Goal: Go to known website: Go to known website

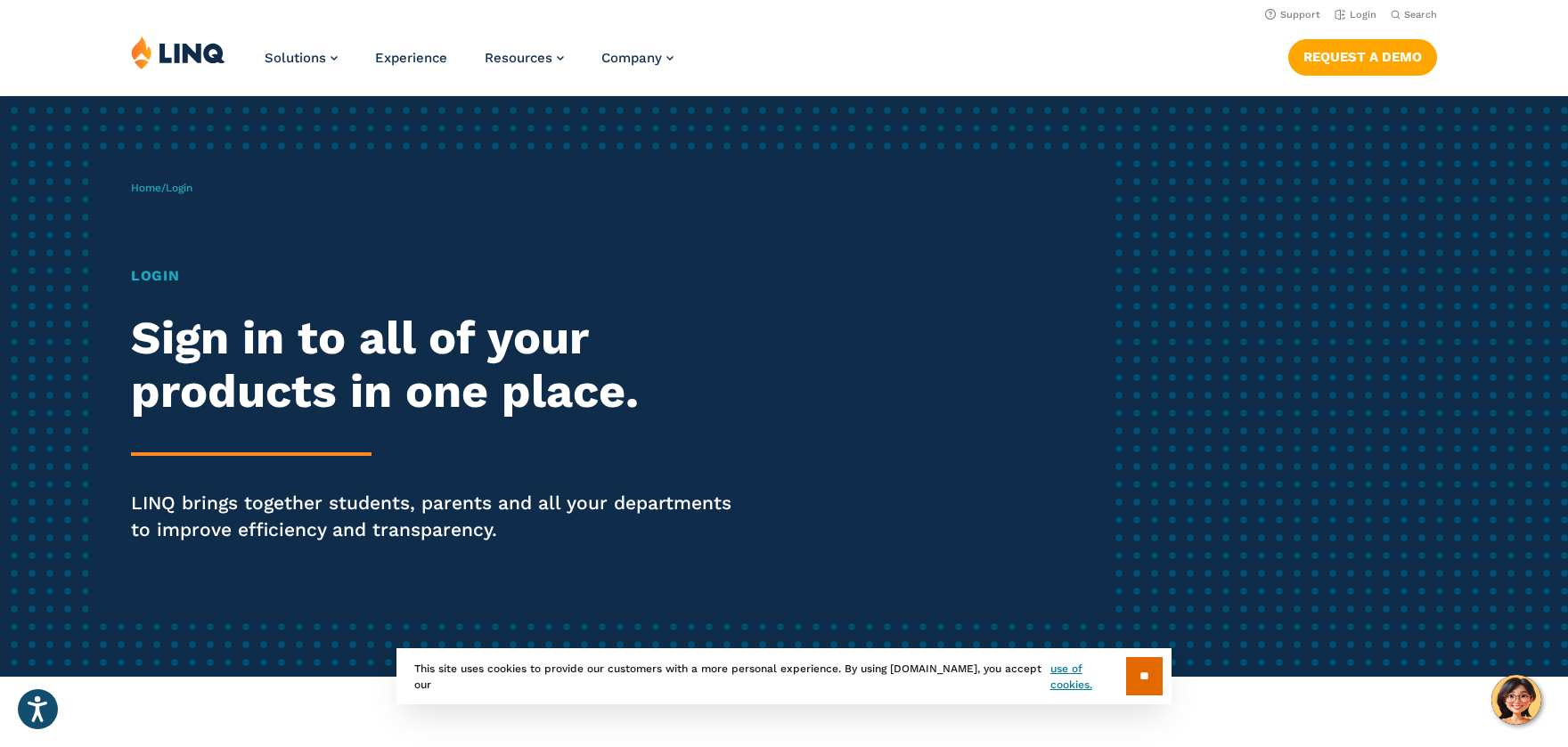
scroll to position [4, 0]
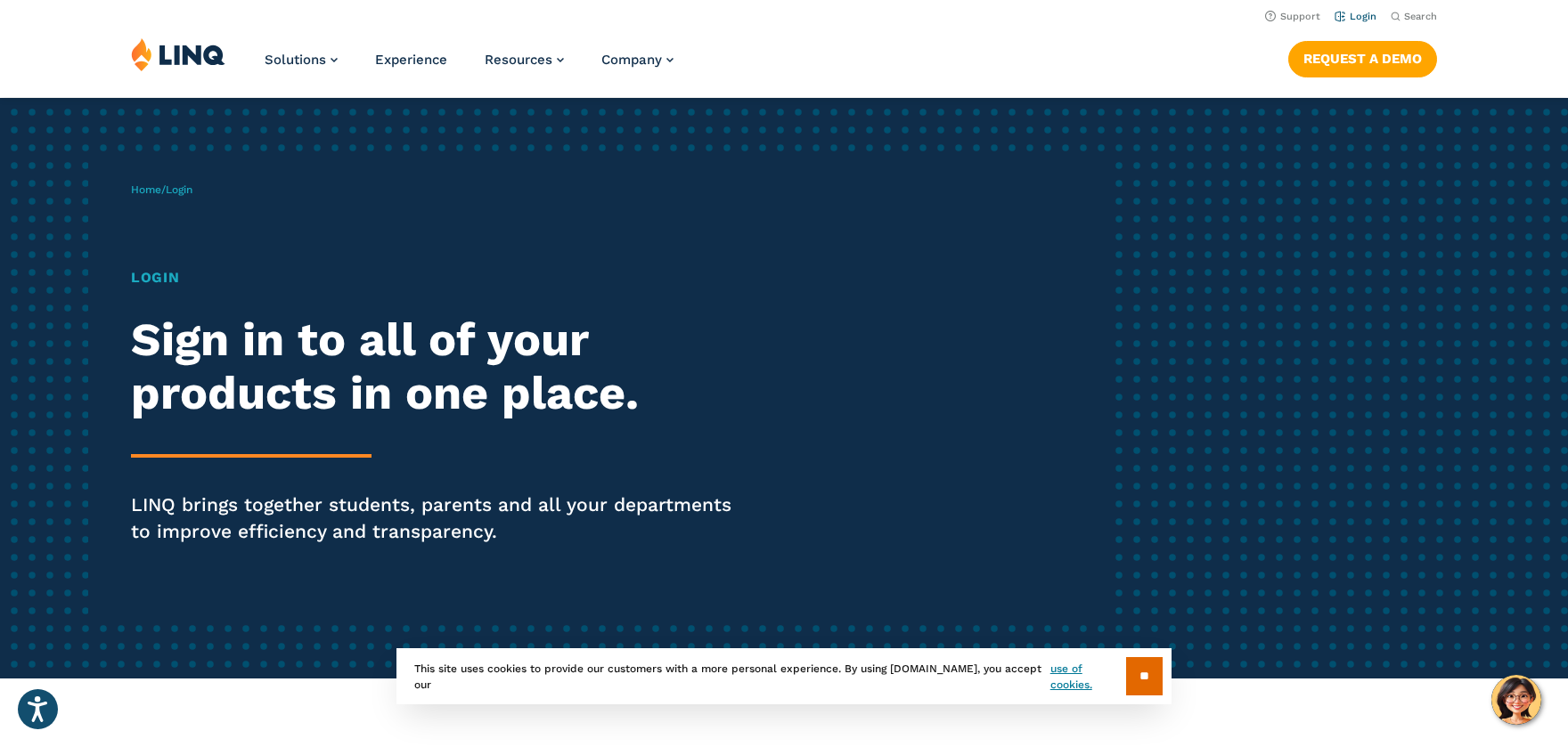
click at [1365, 17] on link "Login" at bounding box center [1355, 16] width 42 height 11
